Goal: Information Seeking & Learning: Learn about a topic

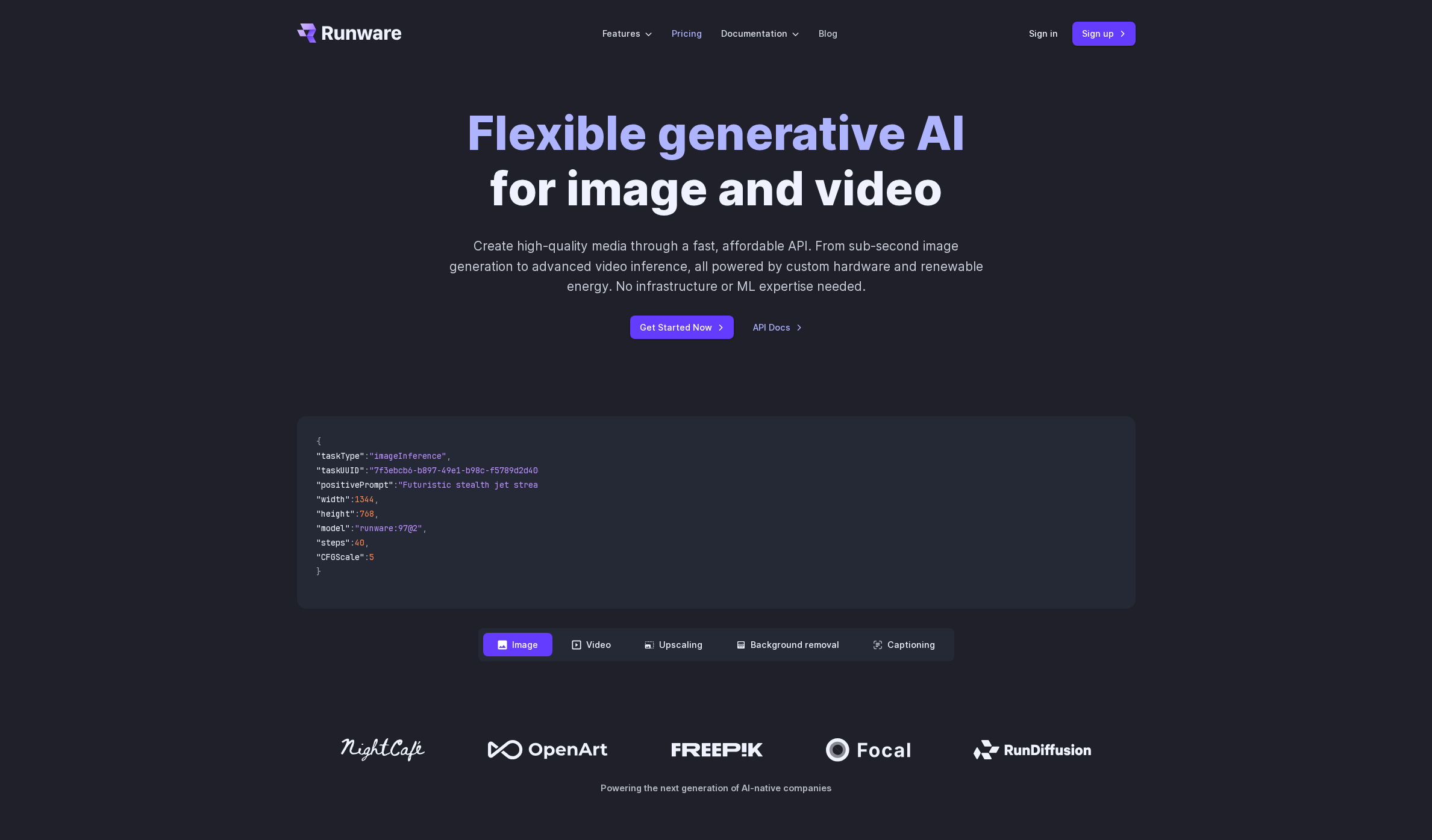
click at [691, 34] on link "Pricing" at bounding box center [687, 34] width 30 height 14
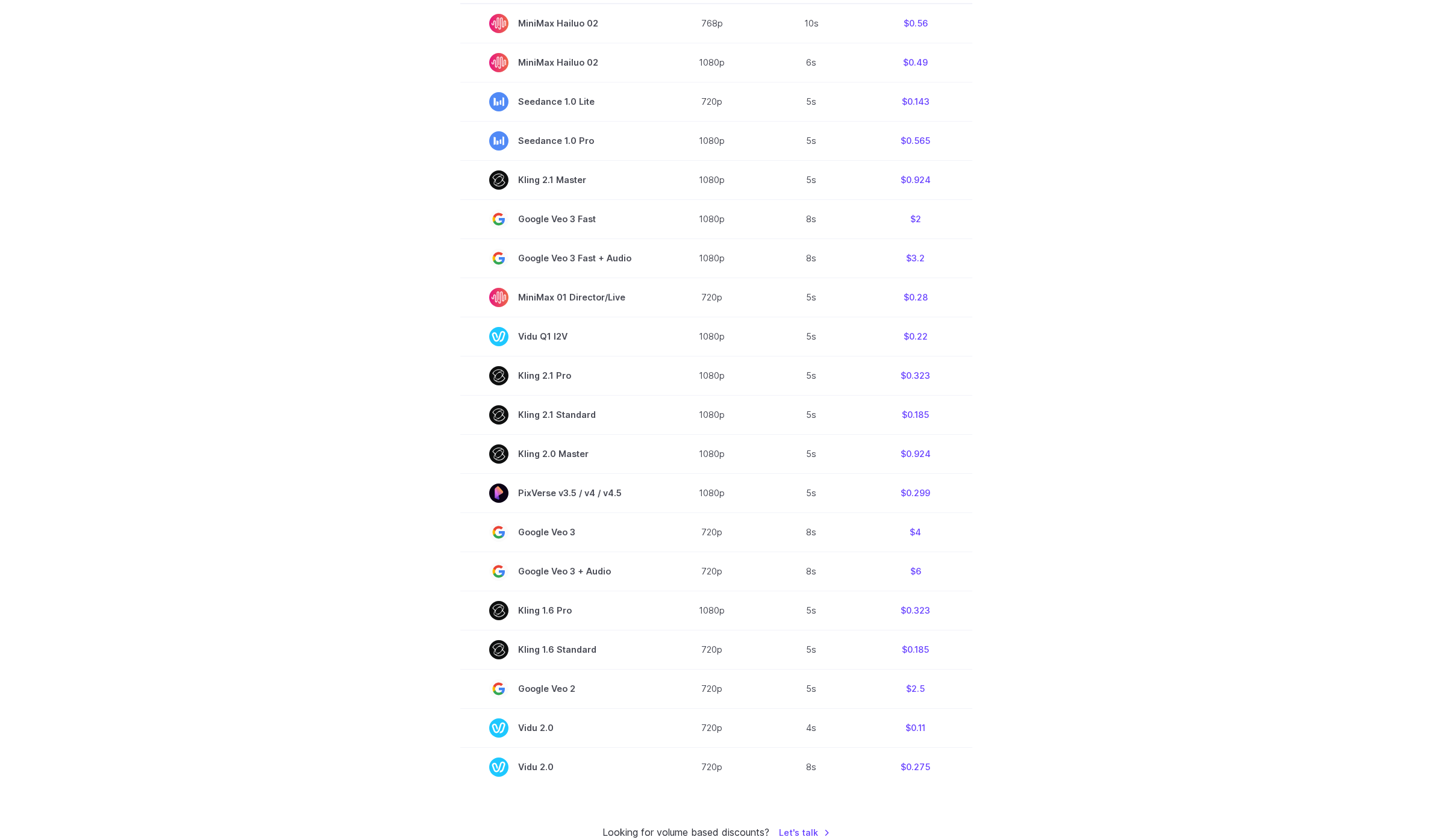
scroll to position [117, 0]
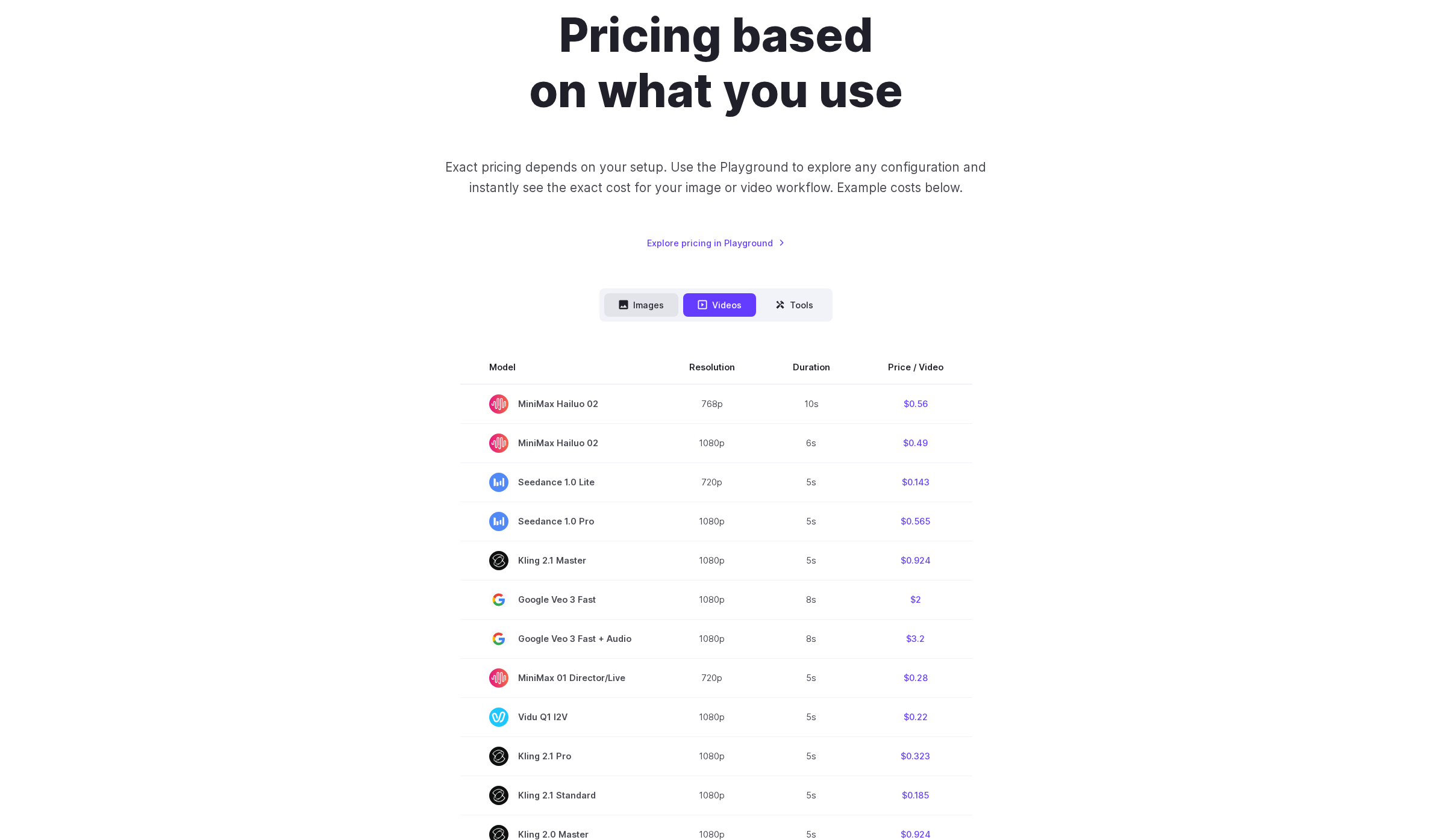
click at [635, 312] on button "Images" at bounding box center [641, 304] width 74 height 24
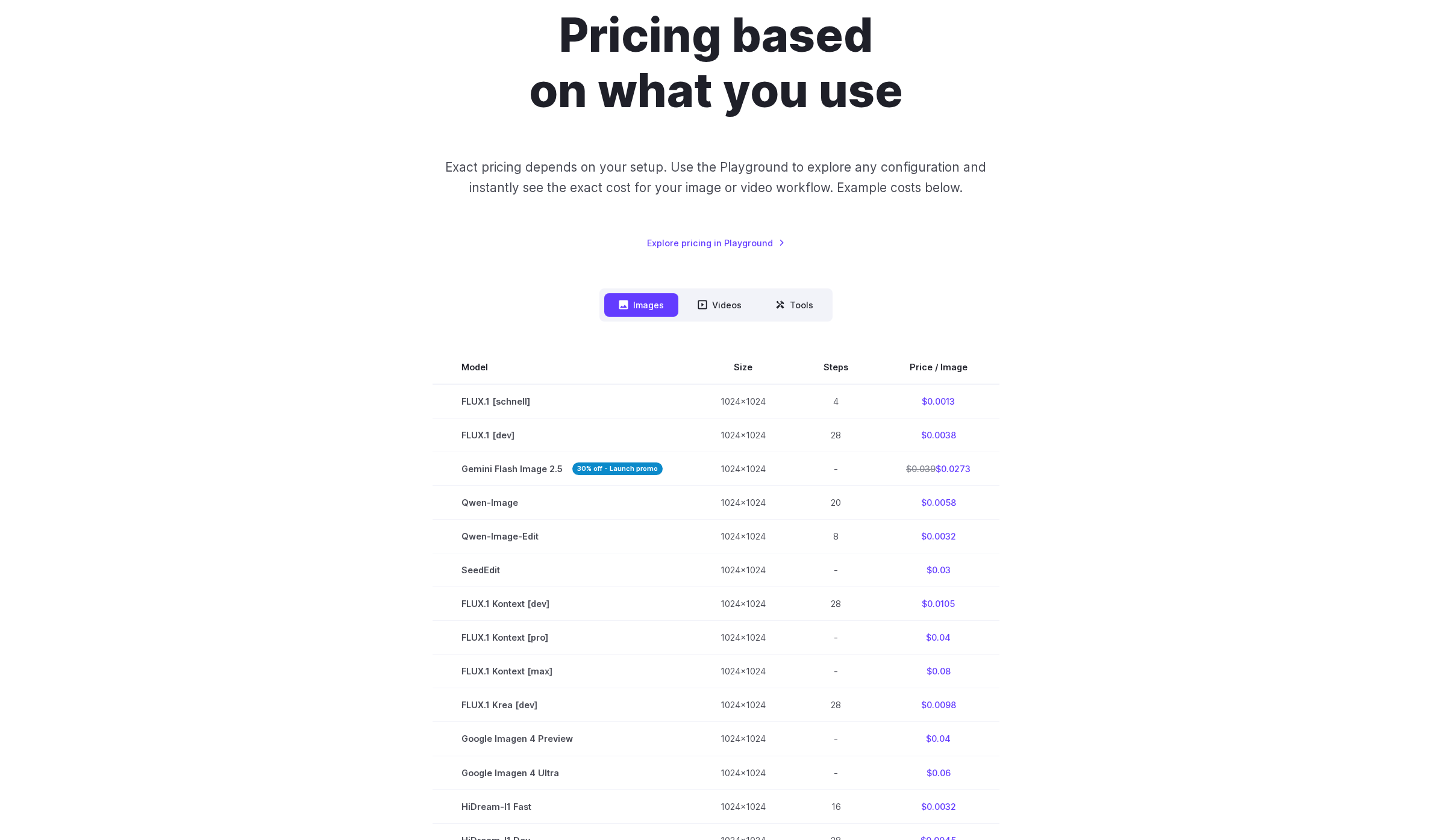
click at [1057, 469] on section "Model Size Steps Price / Image FLUX.1 [[PERSON_NAME]] 1024x1024 4 $0.0013 FLUX.…" at bounding box center [716, 687] width 839 height 675
click at [955, 468] on td "$0.039 $0.0273" at bounding box center [938, 469] width 123 height 34
click at [954, 467] on td "$0.039 $0.0273" at bounding box center [938, 469] width 123 height 34
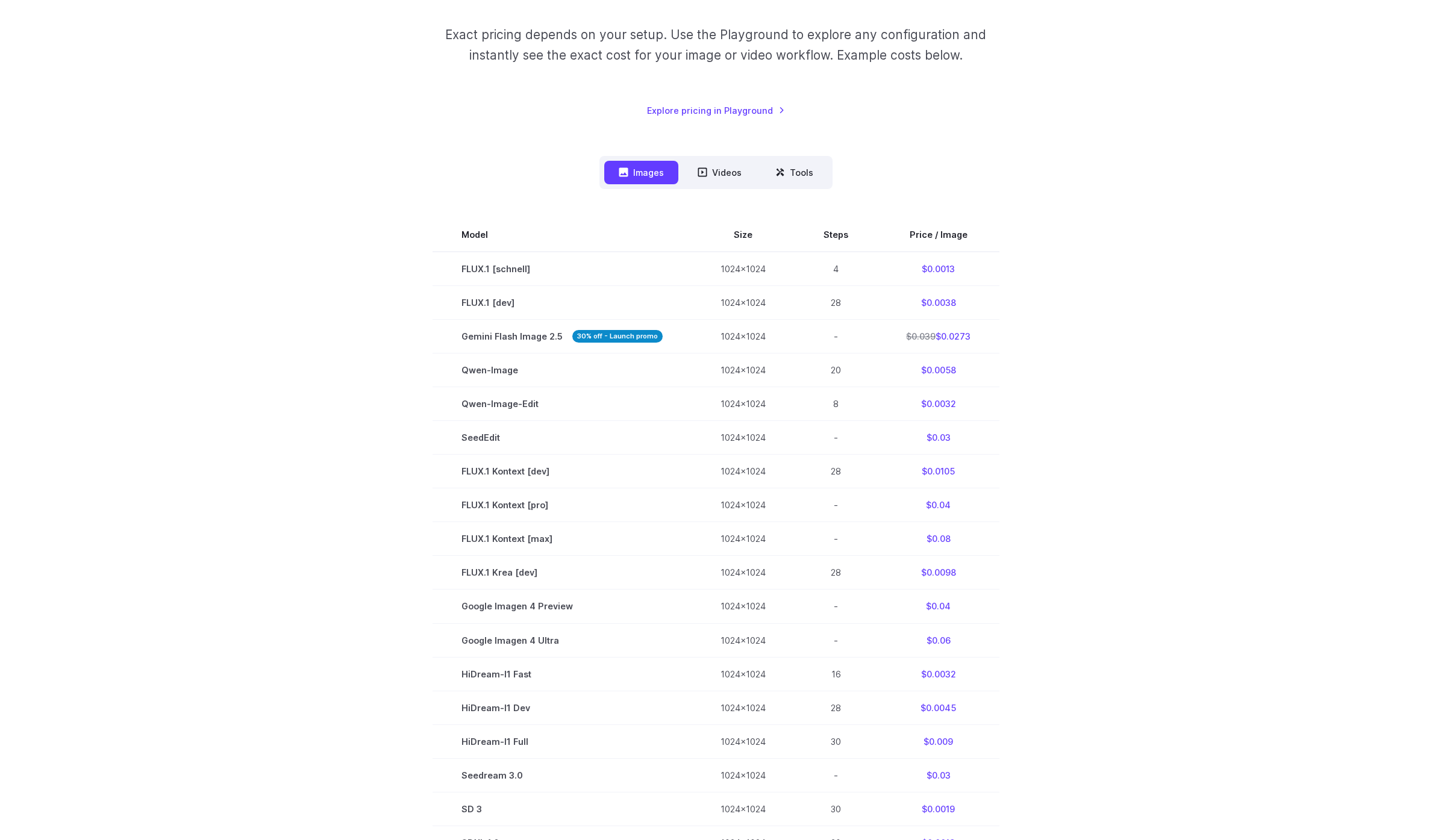
scroll to position [257, 0]
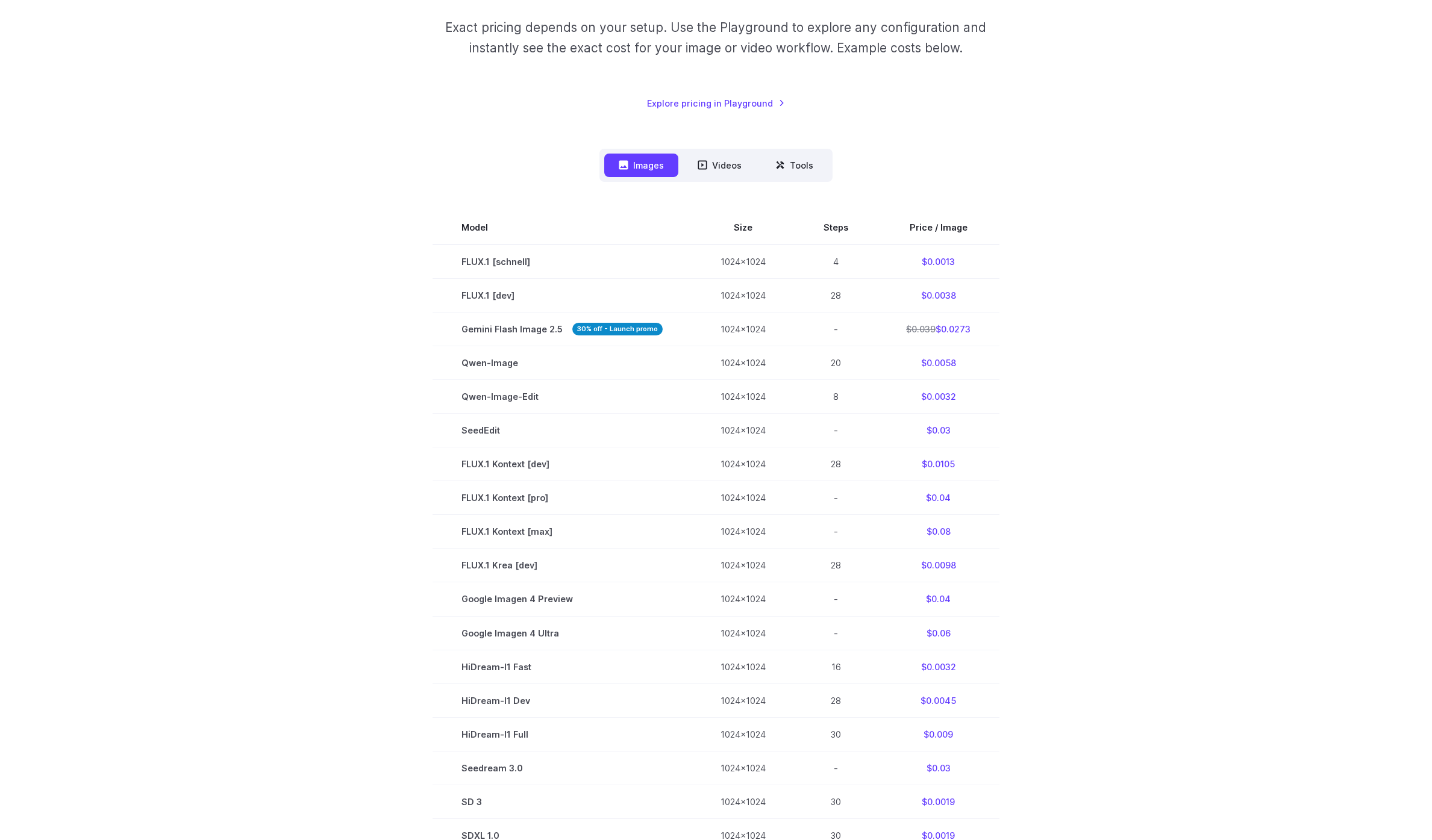
click at [1101, 441] on section "Model Size Steps Price / Image FLUX.1 [[PERSON_NAME]] 1024x1024 4 $0.0013 FLUX.…" at bounding box center [716, 548] width 839 height 675
drag, startPoint x: 1112, startPoint y: 566, endPoint x: 516, endPoint y: 166, distance: 717.8
click at [516, 166] on div "Images Videos Tools ****** ****** ***** Model Size Steps Price / Image FLUX.1 […" at bounding box center [716, 517] width 839 height 737
click at [518, 161] on div "Images Videos Tools ****** ****** ***** Model Size Steps Price / Image FLUX.1 […" at bounding box center [716, 517] width 839 height 737
click at [1127, 506] on section "Model Size Steps Price / Image FLUX.1 [[PERSON_NAME]] 1024x1024 4 $0.0013 FLUX.…" at bounding box center [716, 548] width 839 height 675
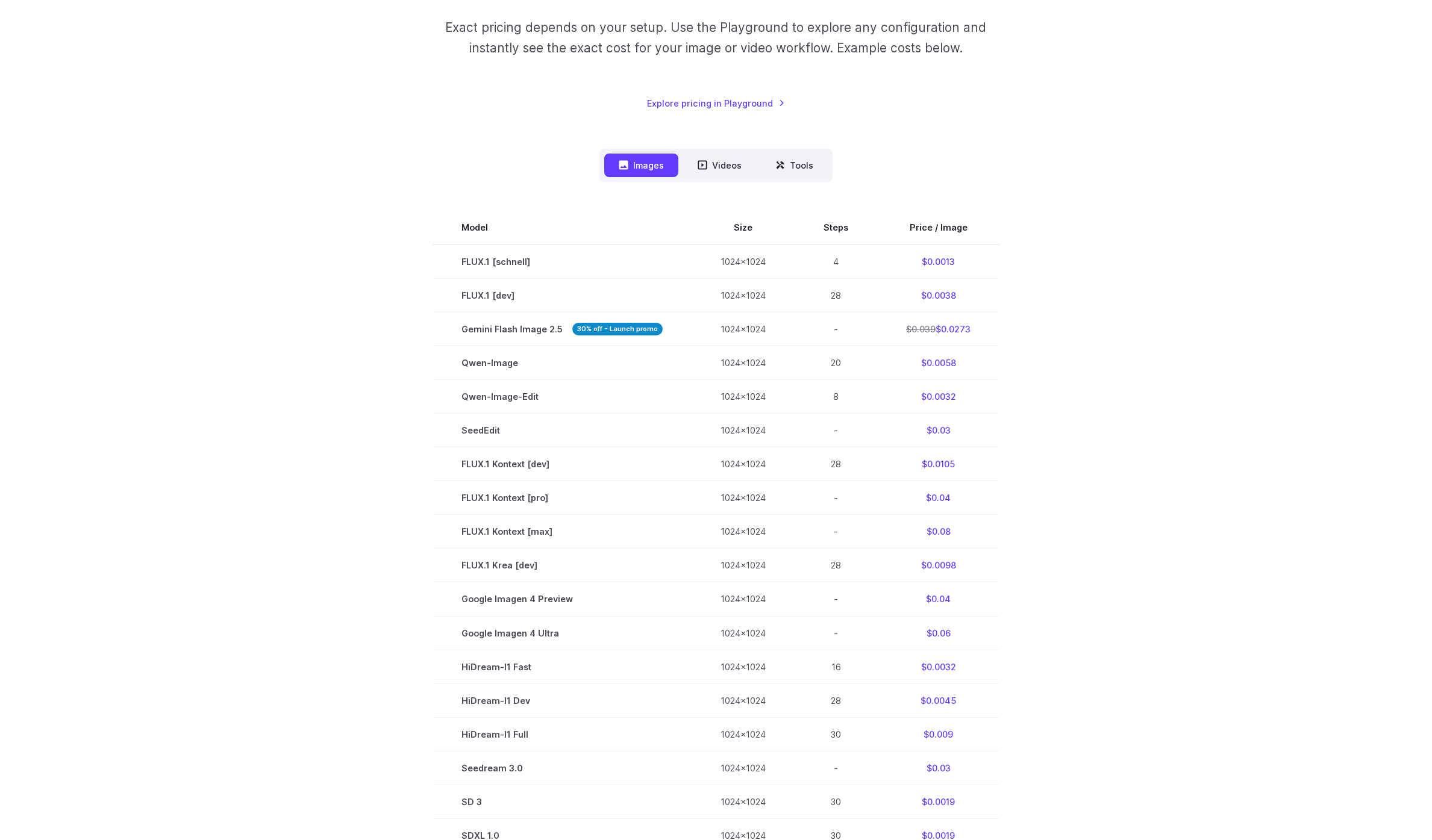
click at [1142, 482] on div "Pricing based on what you use Exact pricing depends on your setup. Use the Play…" at bounding box center [716, 404] width 868 height 1071
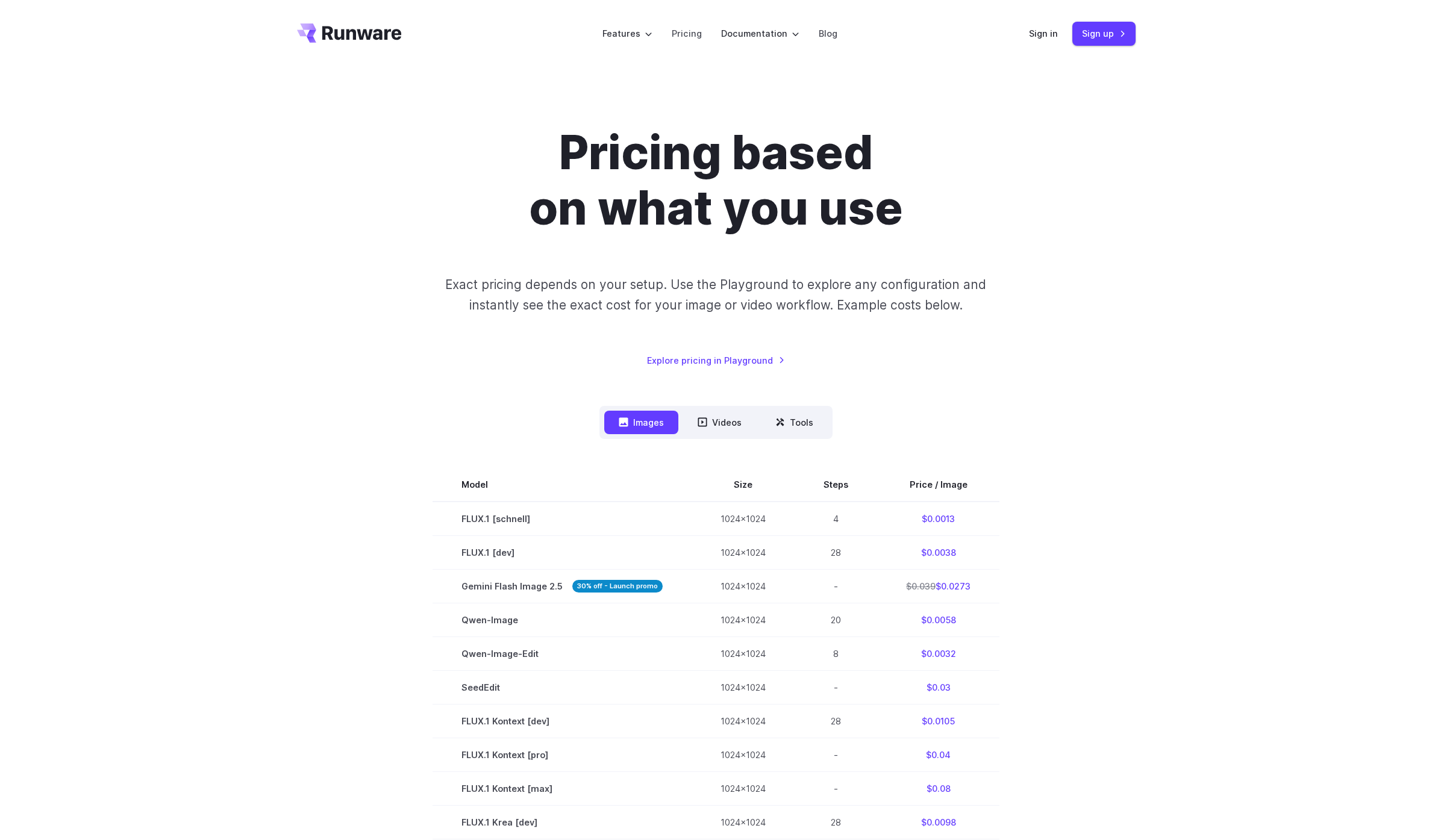
click at [184, 303] on div "Pricing based on what you use Exact pricing depends on your setup. Use the Play…" at bounding box center [716, 660] width 1432 height 1187
